Goal: Task Accomplishment & Management: Use online tool/utility

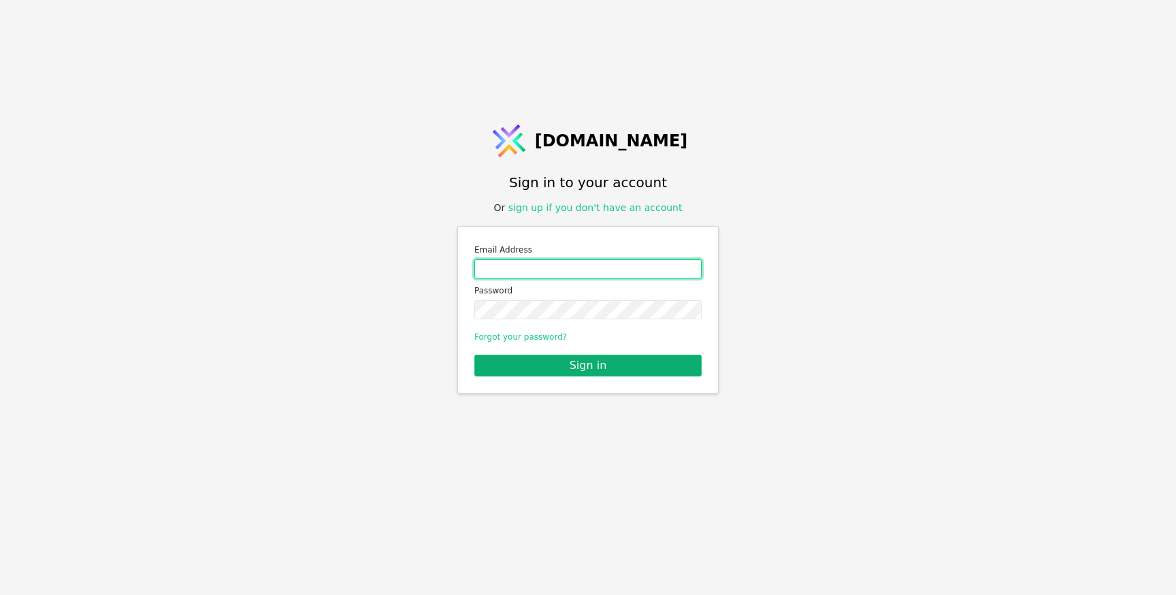
type input "ihor@svit.one"
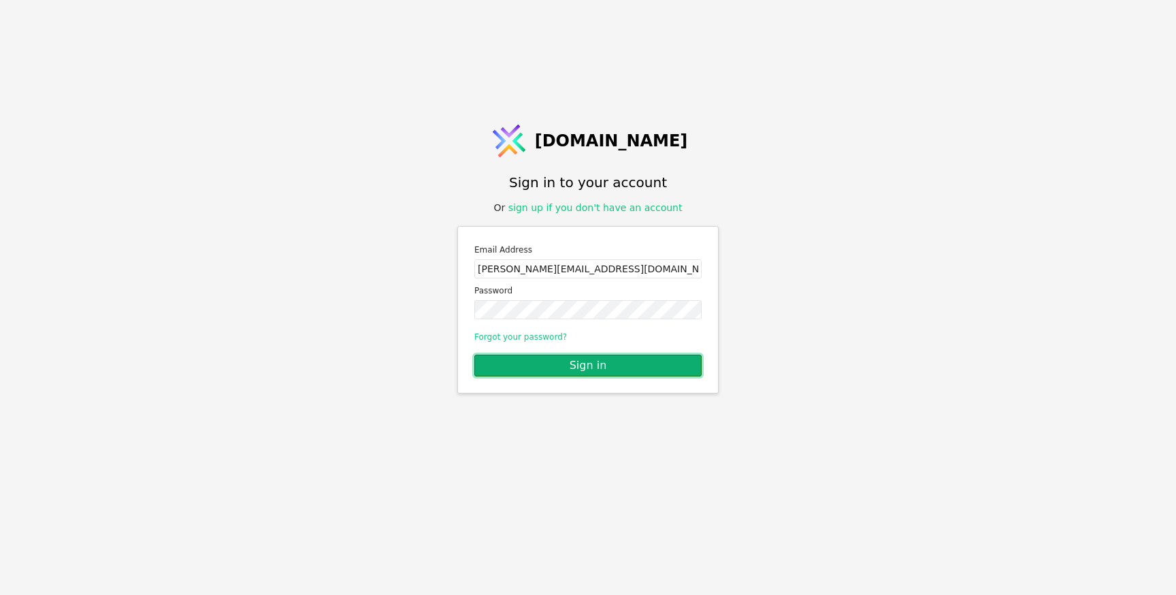
click at [568, 364] on button "Sign in" at bounding box center [588, 366] width 227 height 22
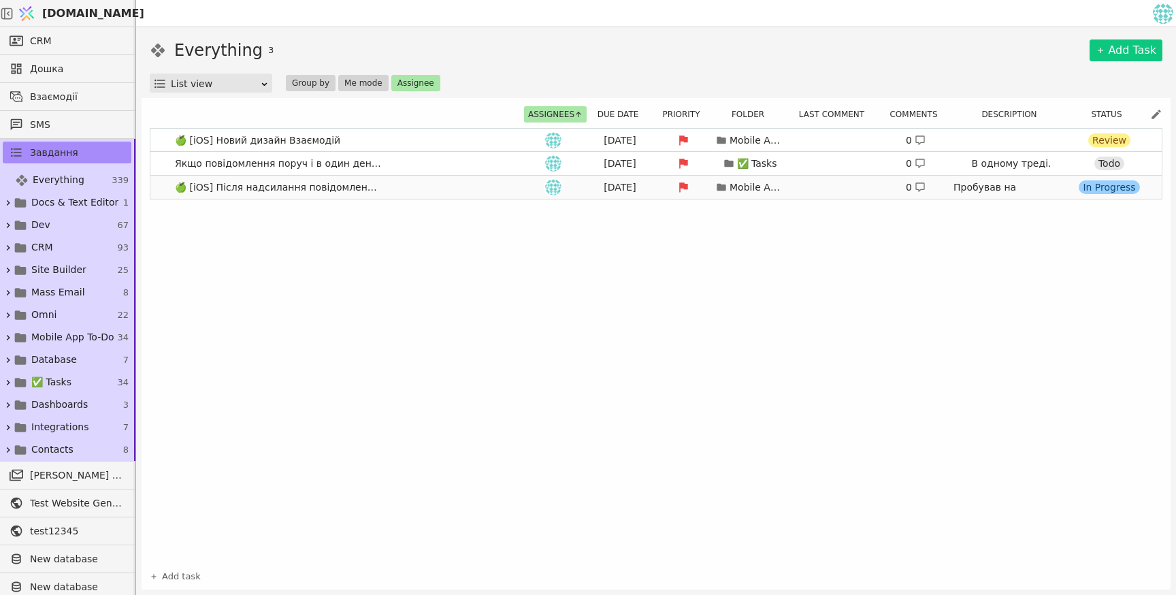
click at [433, 189] on link "🍏 [iOS] Після надсилання повідомлення його не видно Aug 25 Mobile App To-Do 0 П…" at bounding box center [656, 187] width 1012 height 23
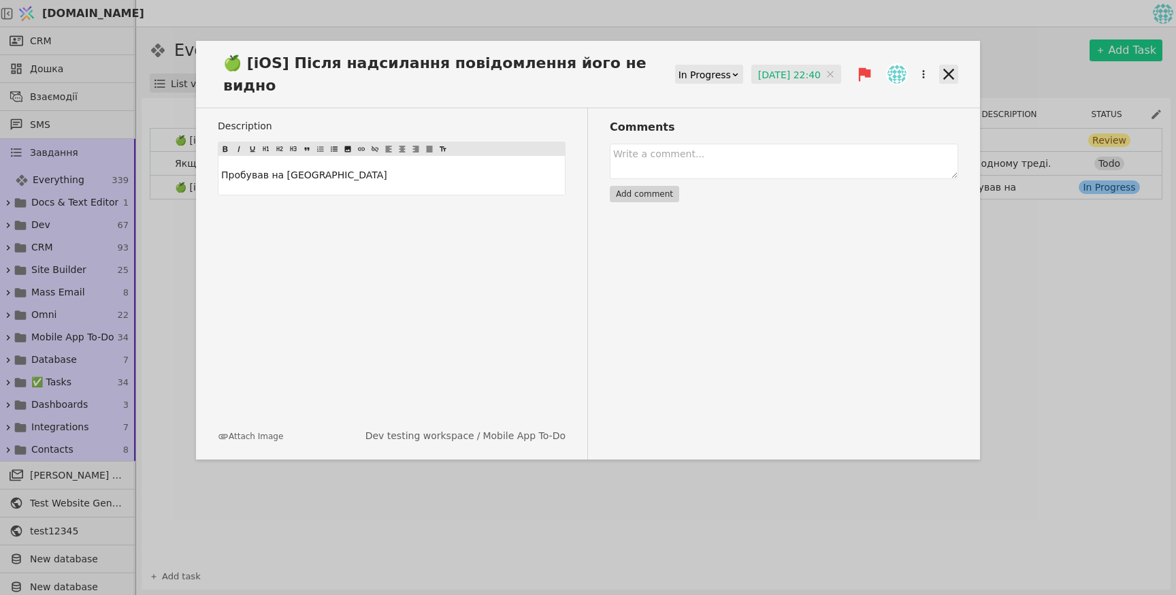
click at [949, 69] on icon at bounding box center [949, 74] width 11 height 11
